Goal: Transaction & Acquisition: Book appointment/travel/reservation

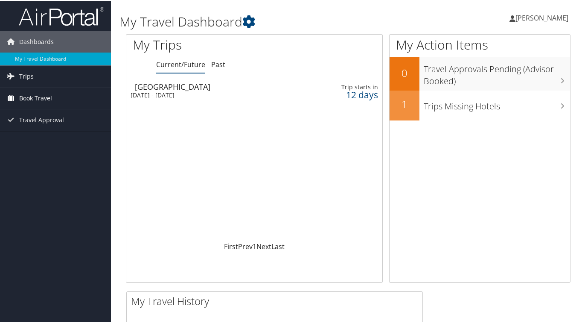
click at [45, 100] on span "Book Travel" at bounding box center [35, 97] width 33 height 21
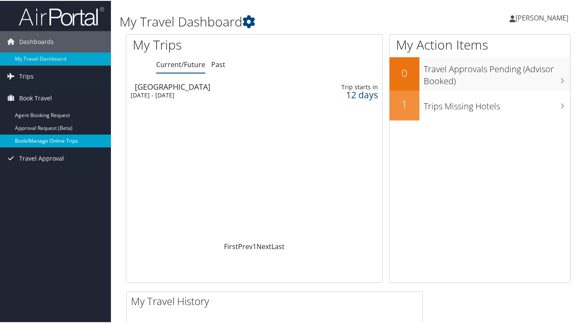
click at [31, 139] on link "Book/Manage Online Trips" at bounding box center [55, 140] width 111 height 13
